Goal: Task Accomplishment & Management: Manage account settings

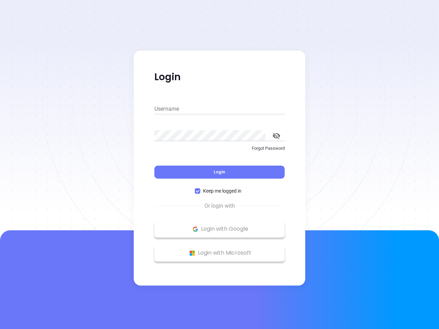
click at [219, 165] on div "Login" at bounding box center [219, 167] width 130 height 21
click at [219, 109] on input "Username" at bounding box center [219, 109] width 130 height 11
click at [276, 136] on icon "toggle password visibility" at bounding box center [277, 136] width 8 height 7
click at [219, 172] on span "Login" at bounding box center [220, 172] width 12 height 6
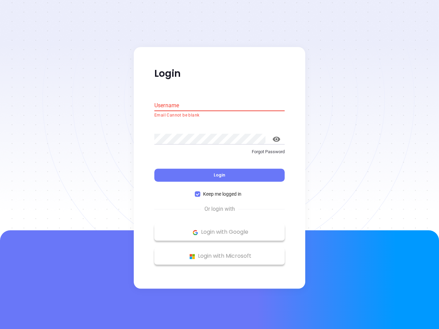
click at [219, 191] on span "Keep me logged in" at bounding box center [222, 195] width 44 height 8
click at [200, 192] on input "Keep me logged in" at bounding box center [197, 194] width 5 height 5
checkbox input "false"
click at [219, 229] on p "Login with Google" at bounding box center [219, 232] width 123 height 10
click at [219, 253] on p "Login with Microsoft" at bounding box center [219, 256] width 123 height 10
